Goal: Information Seeking & Learning: Learn about a topic

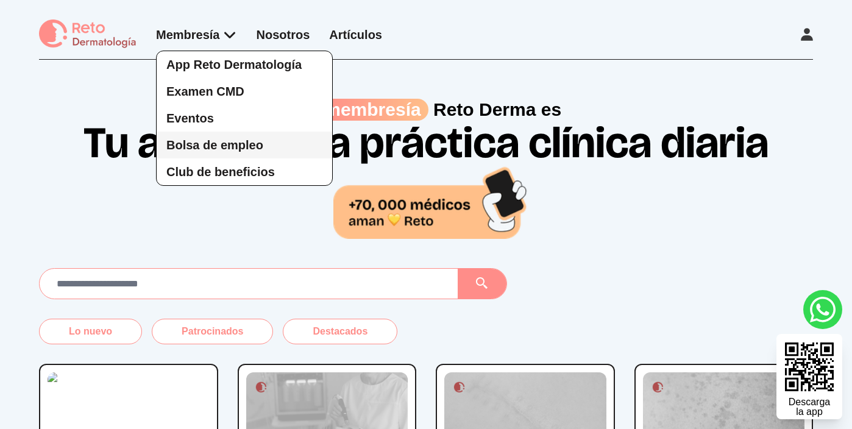
click at [227, 142] on span "Bolsa de empleo" at bounding box center [214, 144] width 97 height 13
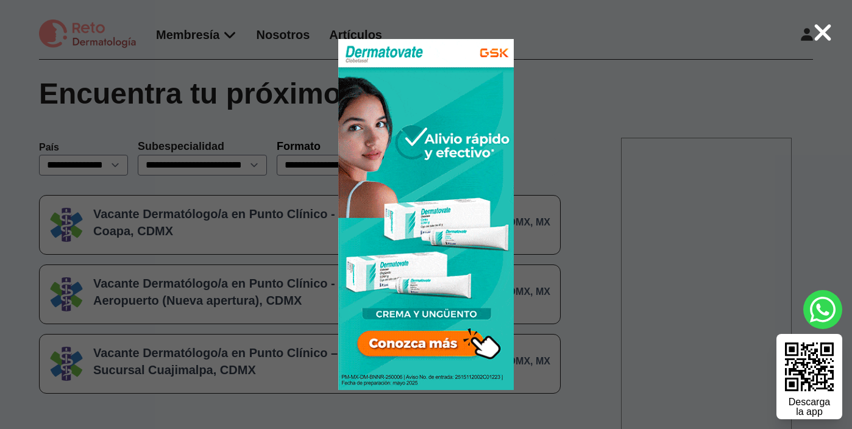
click at [824, 36] on icon at bounding box center [823, 33] width 20 height 26
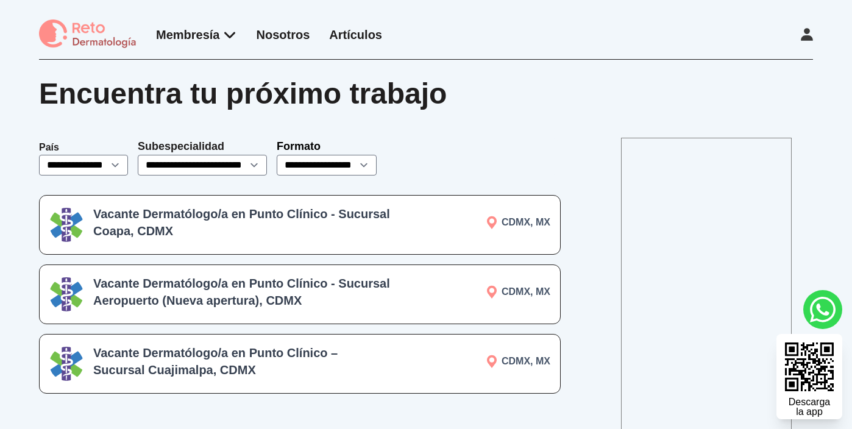
click at [805, 38] on icon at bounding box center [807, 34] width 12 height 13
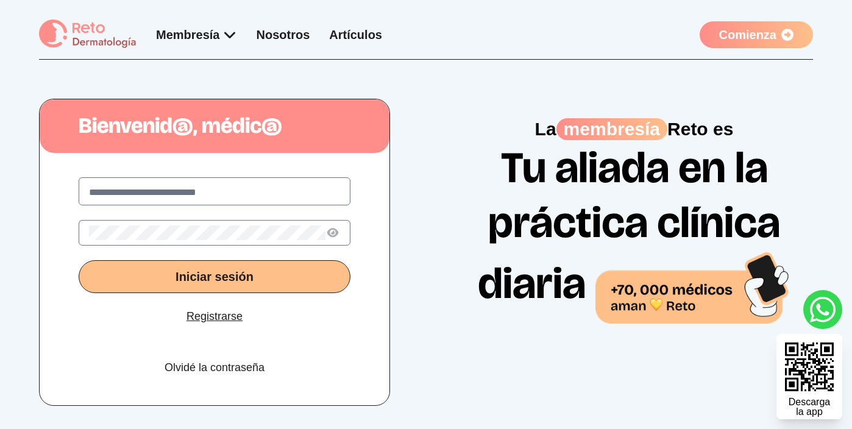
click at [769, 33] on link "Comienza" at bounding box center [756, 34] width 113 height 27
click at [766, 30] on link "Comienza" at bounding box center [756, 34] width 113 height 27
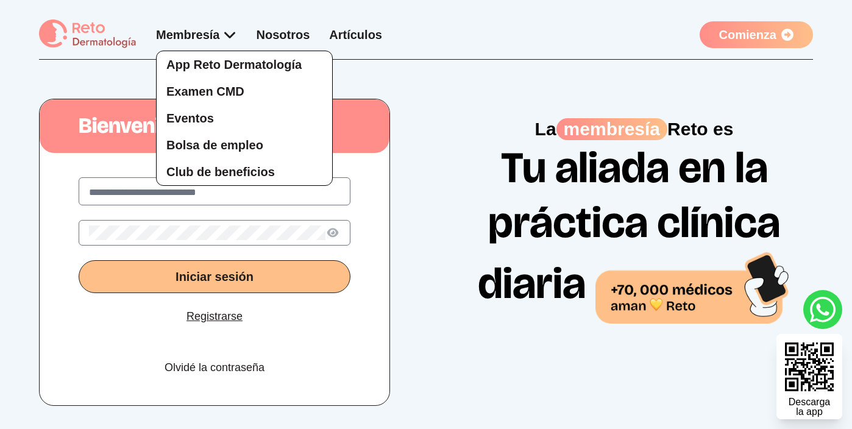
click at [223, 32] on div "App Reto Dermatología Examen CMD Eventos Bolsa de empleo Club de beneficios" at bounding box center [196, 106] width 81 height 160
click at [209, 142] on span "Bolsa de empleo" at bounding box center [214, 144] width 97 height 13
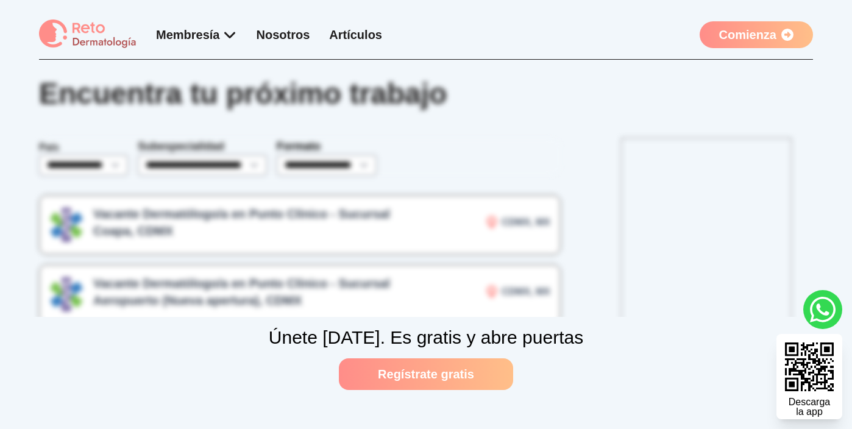
click at [752, 29] on link "Comienza" at bounding box center [756, 34] width 113 height 27
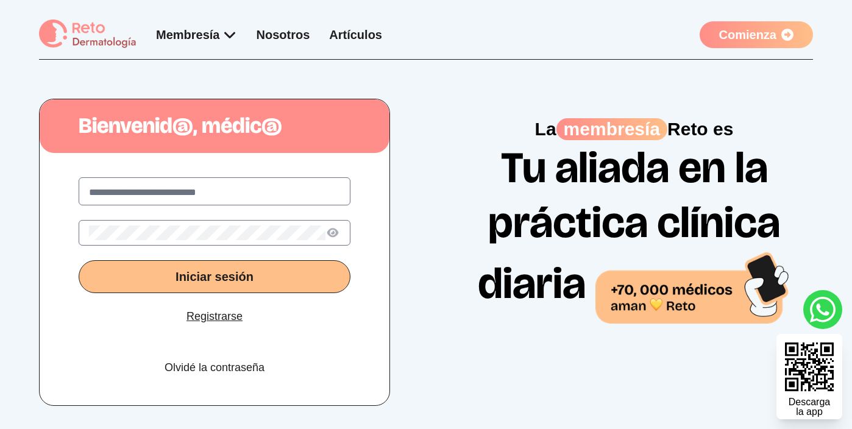
click at [162, 190] on input "text" at bounding box center [214, 192] width 251 height 15
type input "*"
type input "**********"
click at [123, 279] on button "Iniciar sesión" at bounding box center [215, 276] width 272 height 33
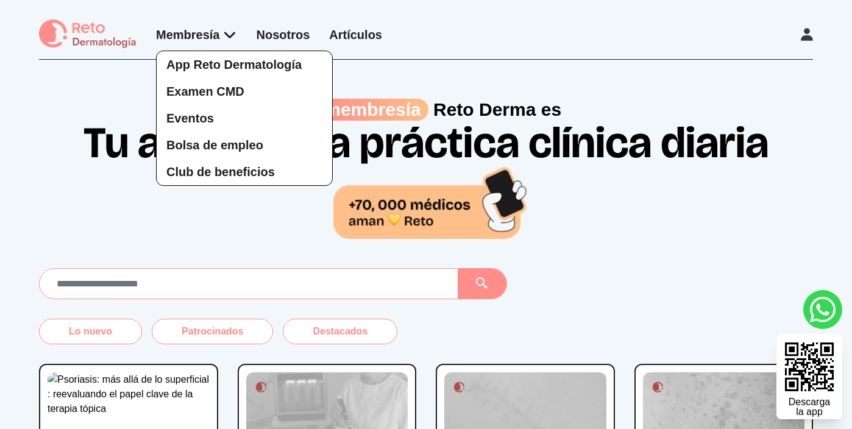
click at [226, 35] on div "App Reto Dermatología Examen CMD Eventos Bolsa de empleo Club de beneficios" at bounding box center [196, 106] width 81 height 160
click at [199, 144] on span "Bolsa de empleo" at bounding box center [214, 144] width 97 height 13
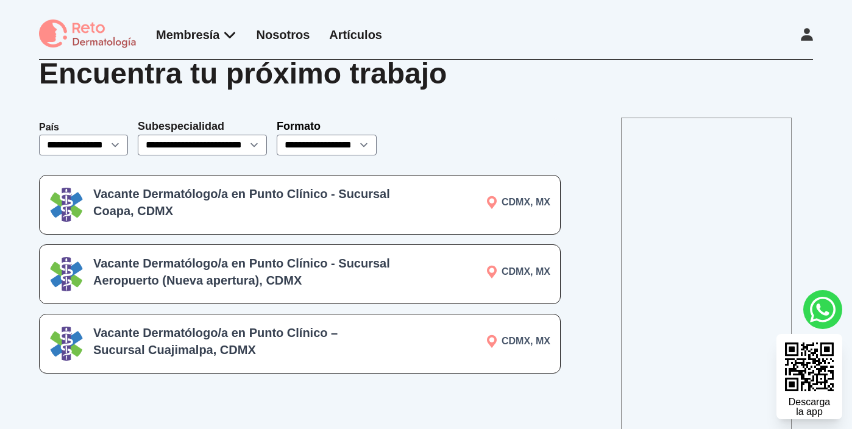
scroll to position [7, 0]
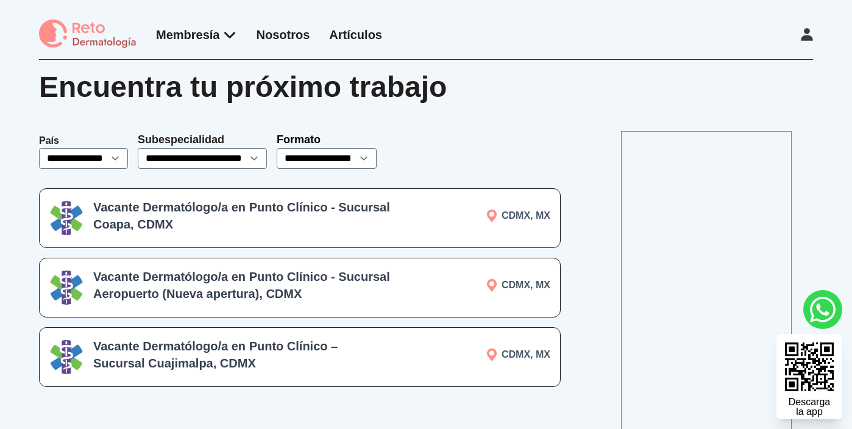
click at [297, 212] on h3 "Vacante Dermatólogo/a en Punto Clínico - Sucursal Coapa, CDMX" at bounding box center [242, 216] width 298 height 34
click at [90, 29] on img at bounding box center [88, 35] width 98 height 30
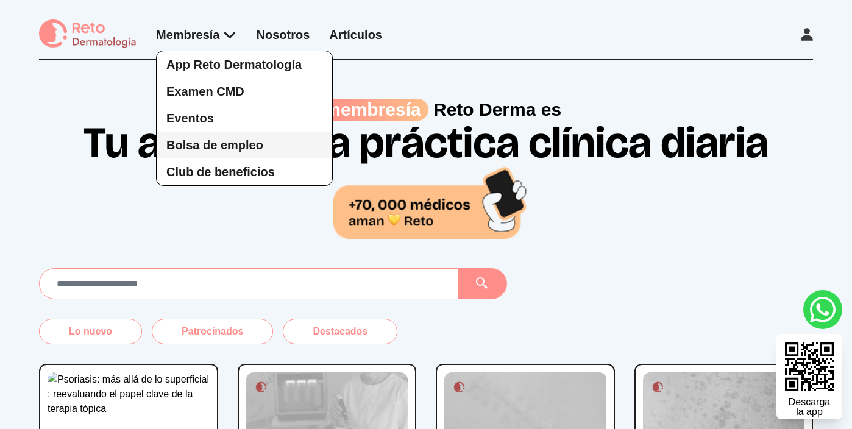
click at [221, 141] on span "Bolsa de empleo" at bounding box center [214, 144] width 97 height 13
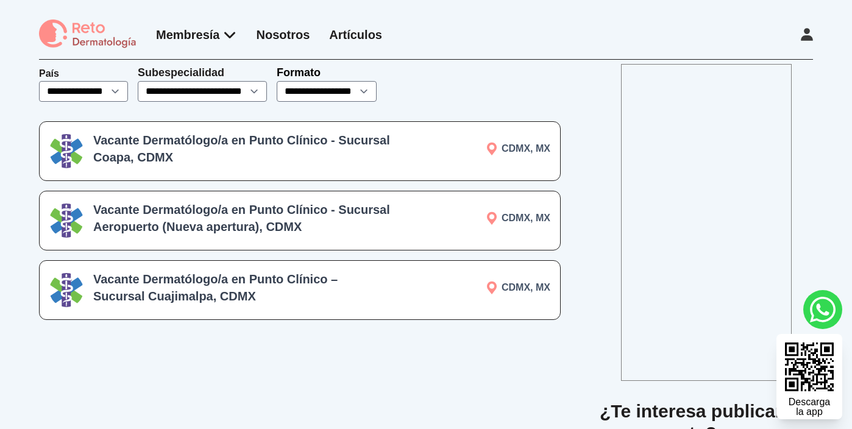
scroll to position [76, 0]
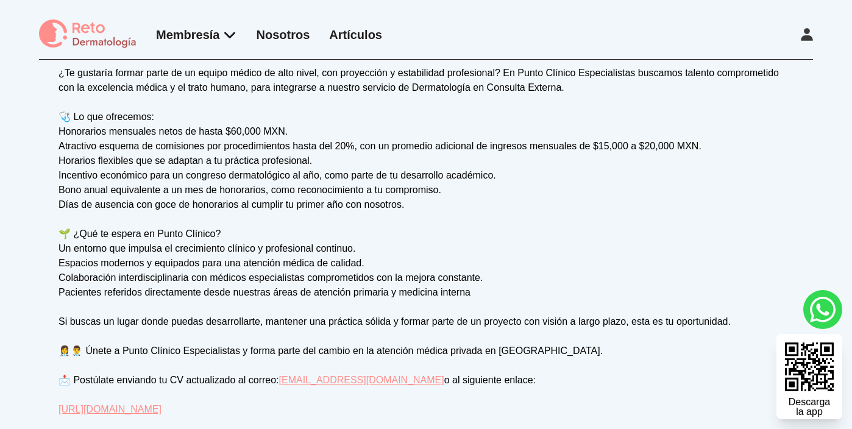
scroll to position [381, 0]
